Goal: Task Accomplishment & Management: Use online tool/utility

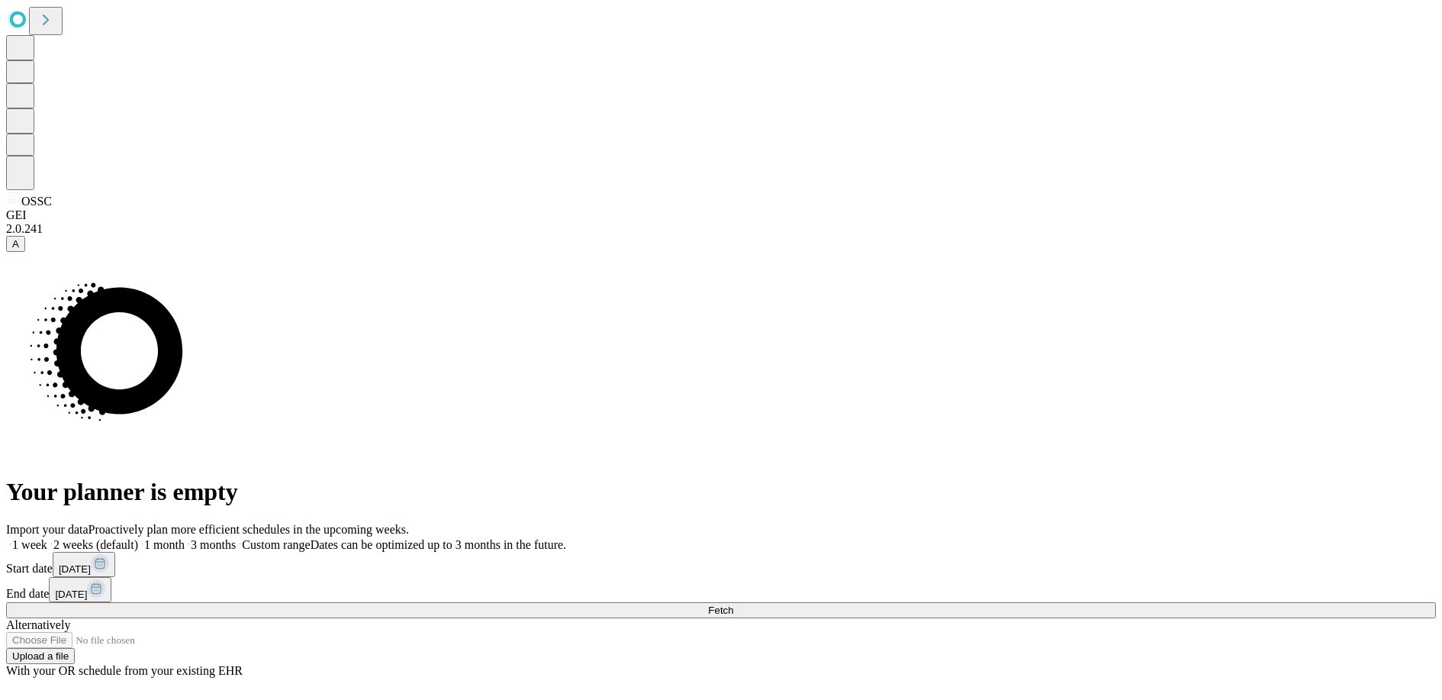
click at [481, 602] on button "Fetch" at bounding box center [721, 610] width 1430 height 16
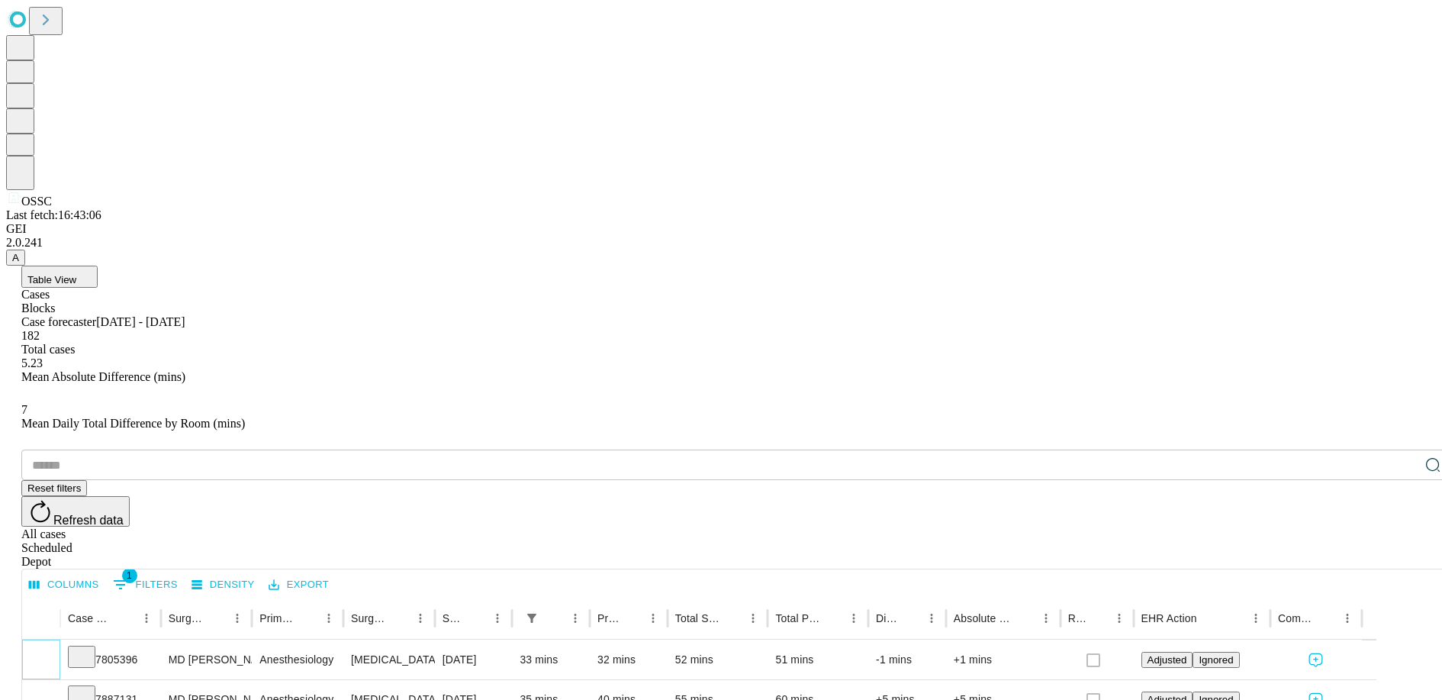
click at [49, 651] on icon "Expand" at bounding box center [41, 658] width 15 height 15
click at [45, 658] on icon "Collapse" at bounding box center [41, 660] width 8 height 5
